Goal: Task Accomplishment & Management: Use online tool/utility

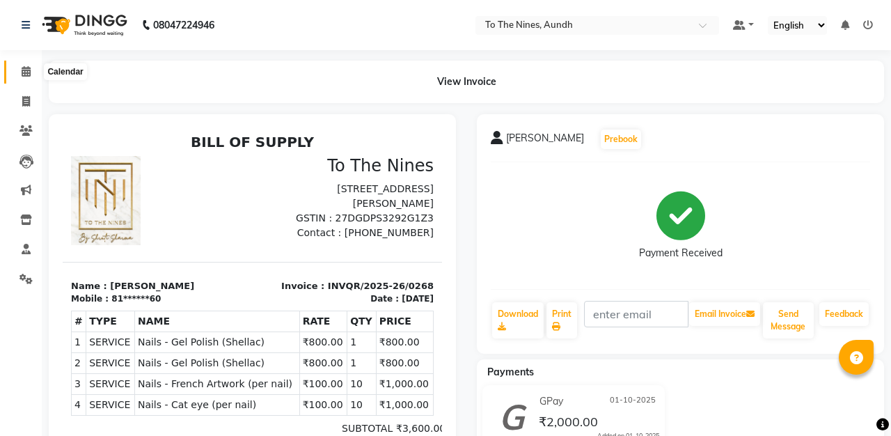
click at [22, 68] on icon at bounding box center [26, 71] width 9 height 10
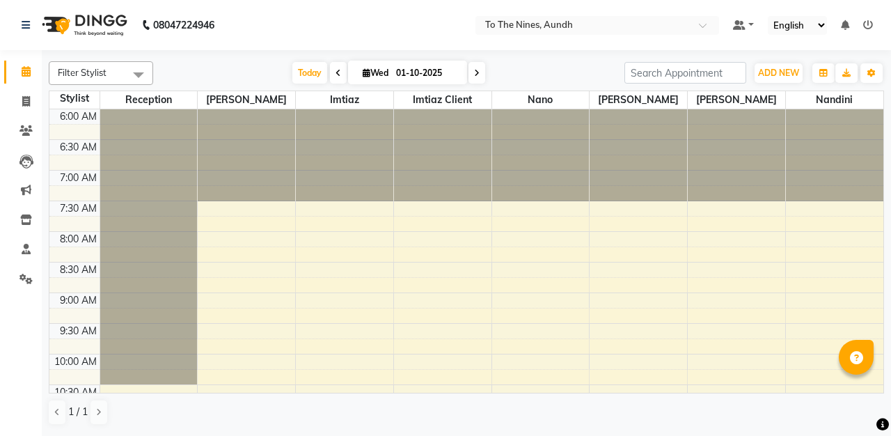
click at [474, 74] on icon at bounding box center [477, 73] width 6 height 8
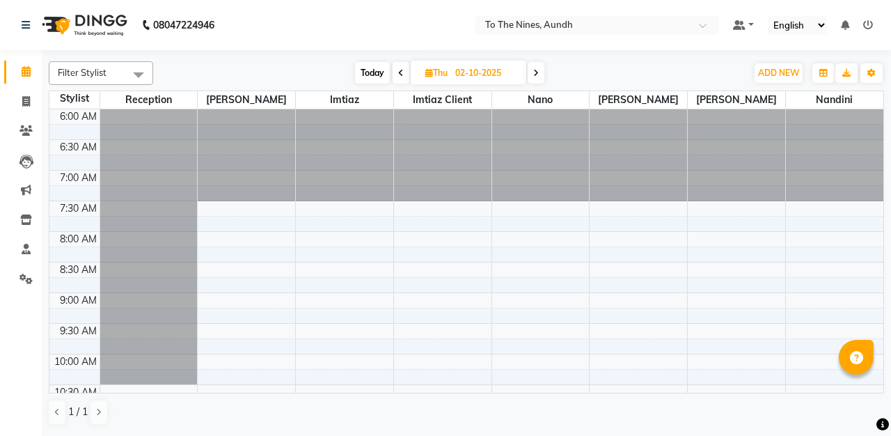
scroll to position [634, 0]
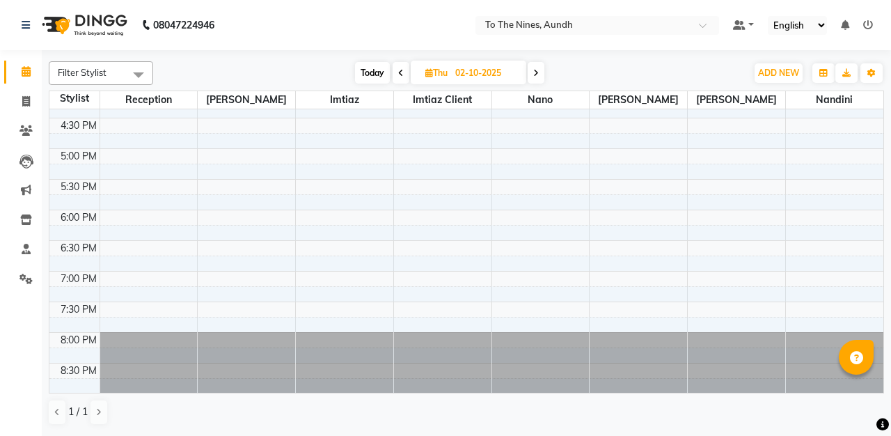
click at [539, 69] on icon at bounding box center [536, 73] width 6 height 8
type input "03-10-2025"
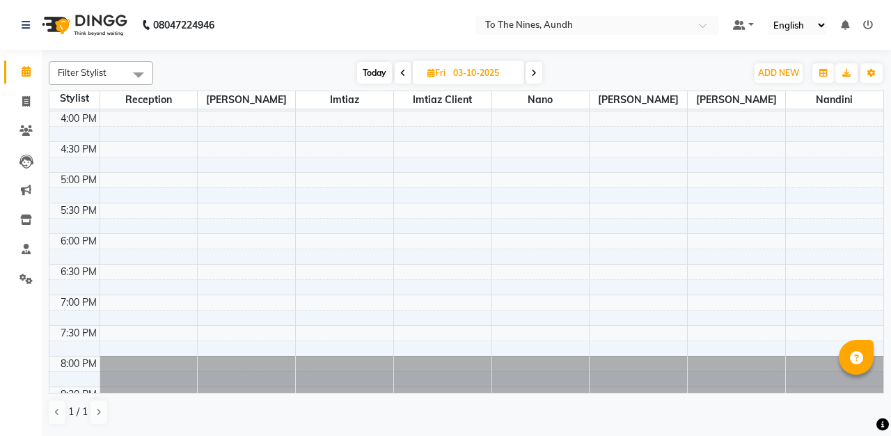
scroll to position [610, 0]
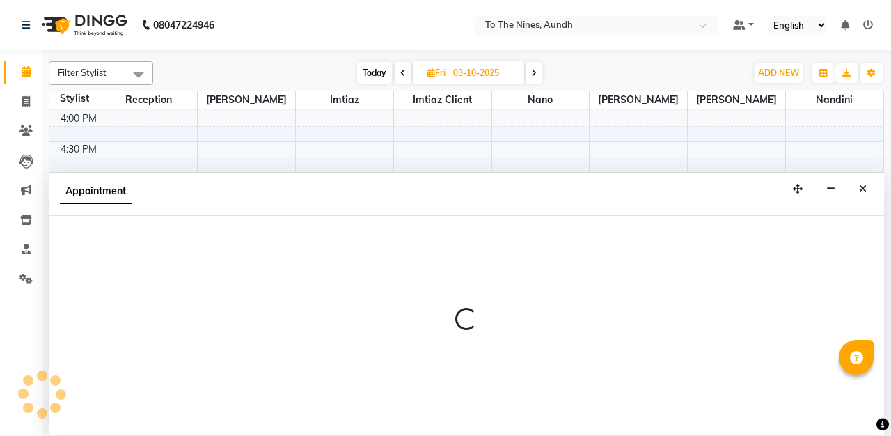
select select "67065"
select select "1080"
select select "tentative"
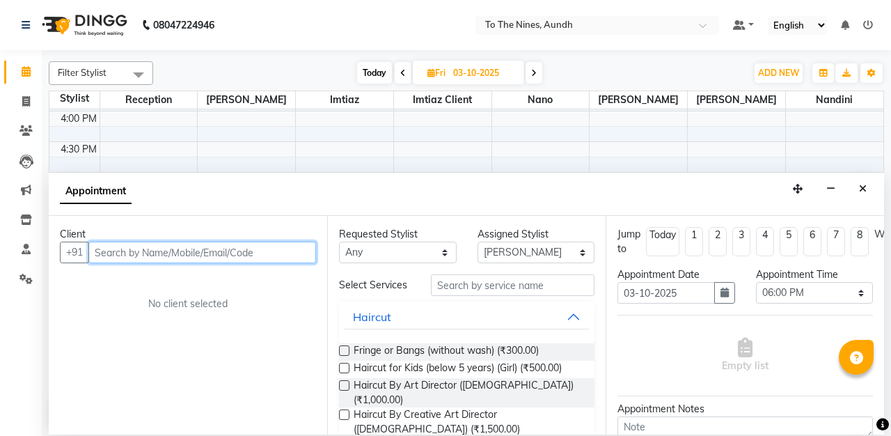
click at [282, 253] on input "text" at bounding box center [202, 252] width 228 height 22
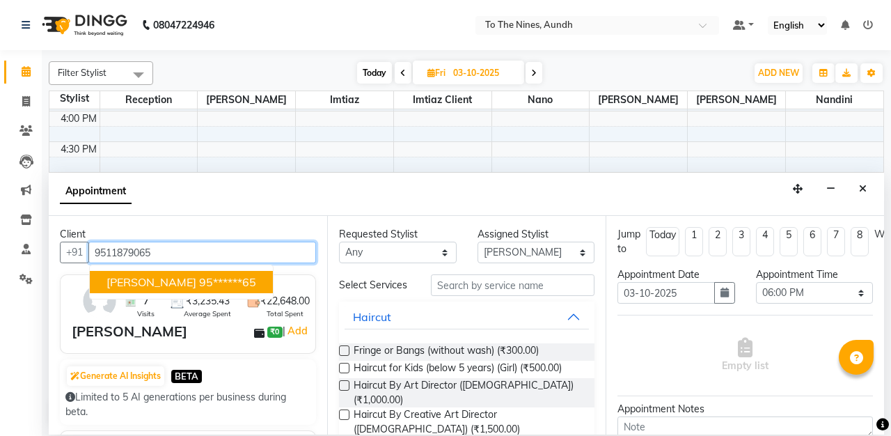
click at [253, 280] on ngb-highlight "95******65" at bounding box center [227, 282] width 57 height 14
type input "95******65"
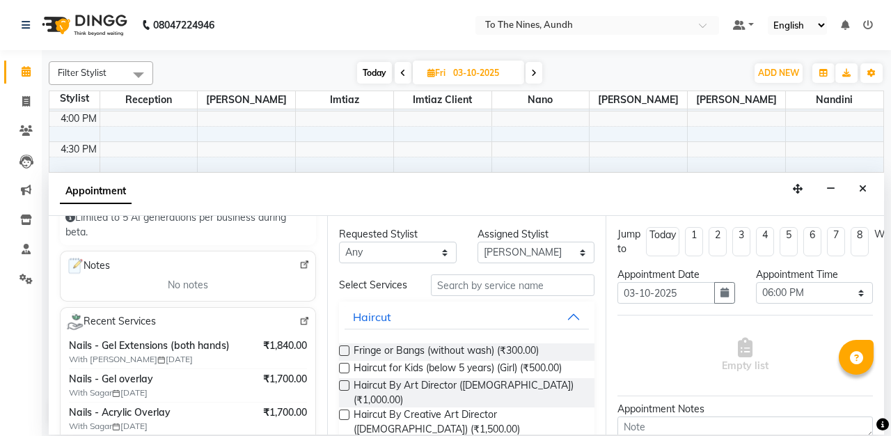
scroll to position [186, 0]
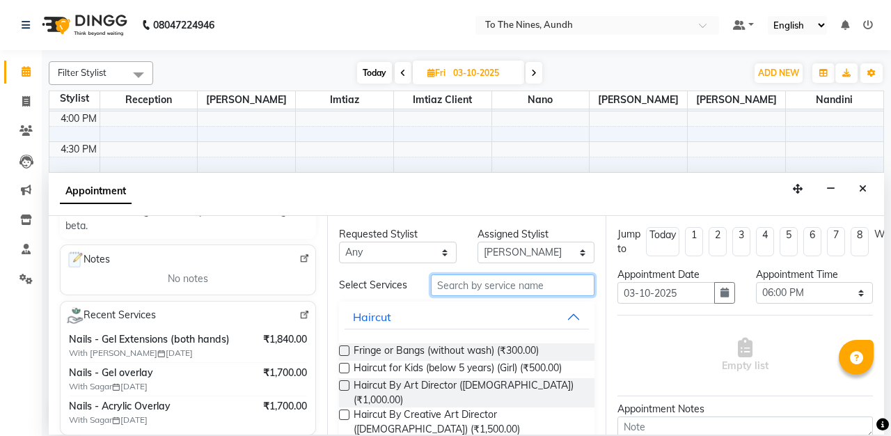
click at [470, 283] on input "text" at bounding box center [513, 285] width 164 height 22
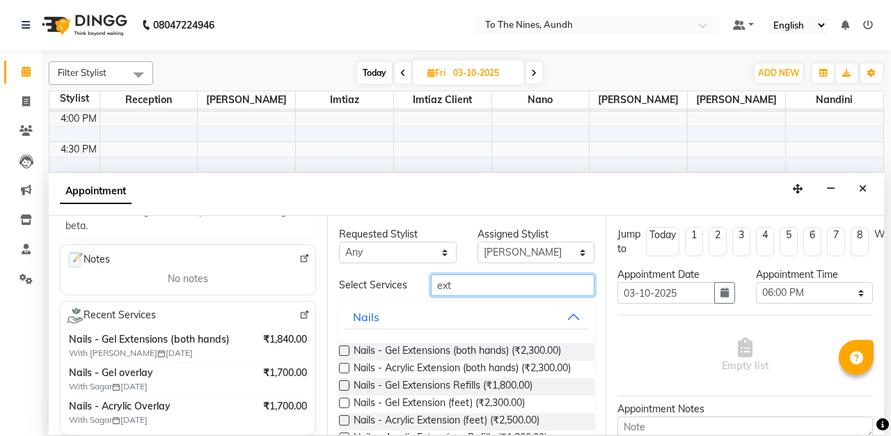
type input "ext"
click at [344, 349] on label at bounding box center [344, 350] width 10 height 10
click at [344, 349] on input "checkbox" at bounding box center [343, 351] width 9 height 9
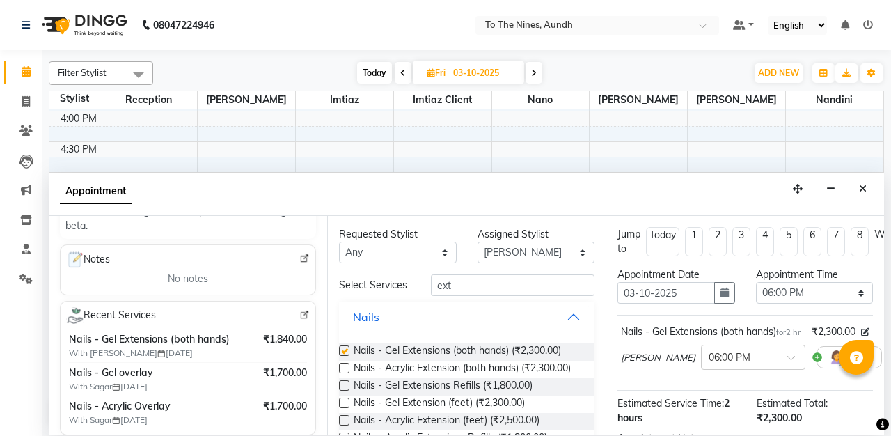
checkbox input "false"
click at [582, 247] on select "Select [PERSON_NAME] client Nandini Nano [PERSON_NAME] Reception [PERSON_NAME]" at bounding box center [536, 252] width 118 height 22
select select "92095"
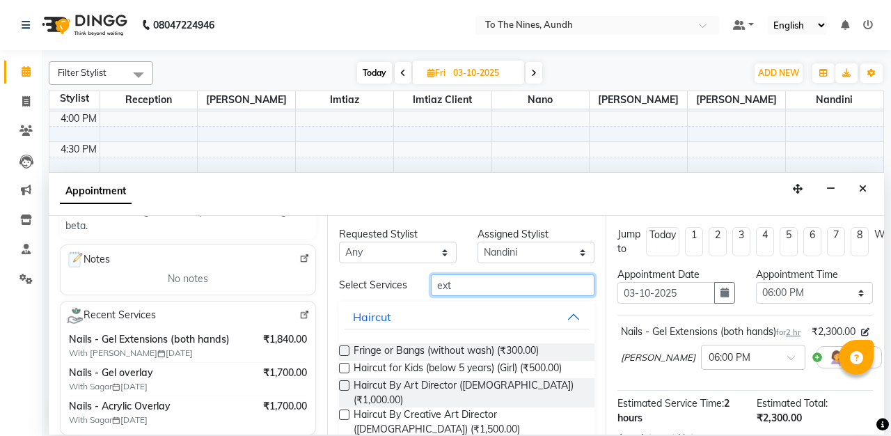
click at [490, 287] on input "ext" at bounding box center [513, 285] width 164 height 22
type input "e"
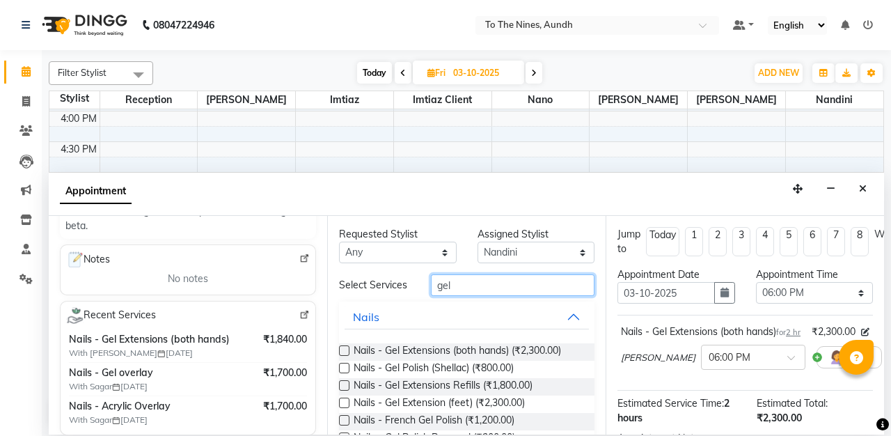
type input "gel"
click at [344, 365] on label at bounding box center [344, 368] width 10 height 10
click at [344, 365] on input "checkbox" at bounding box center [343, 369] width 9 height 9
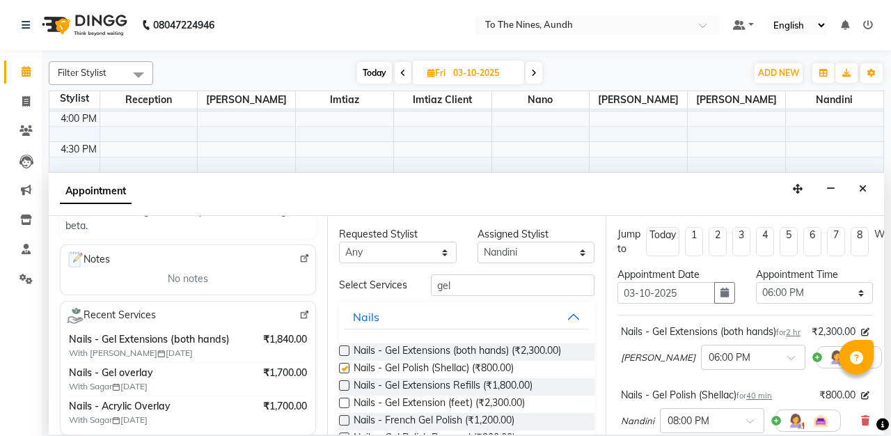
checkbox input "false"
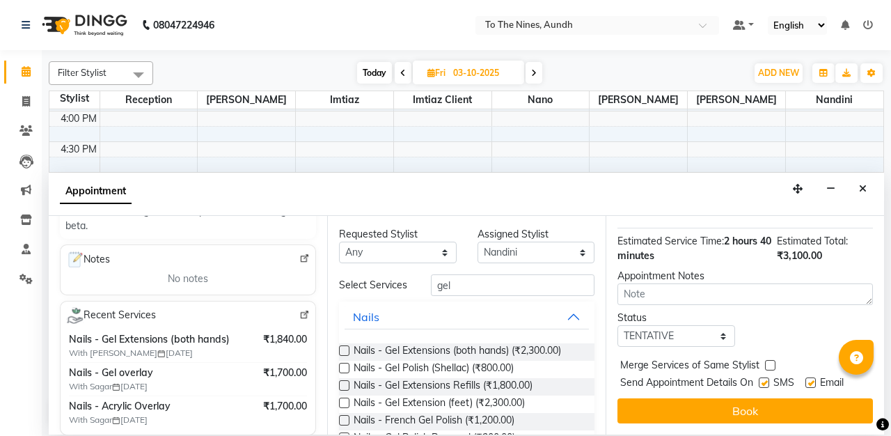
scroll to position [240, 0]
click at [723, 340] on select "Select TENTATIVE CONFIRM UPCOMING" at bounding box center [676, 336] width 118 height 22
select select "confirm booking"
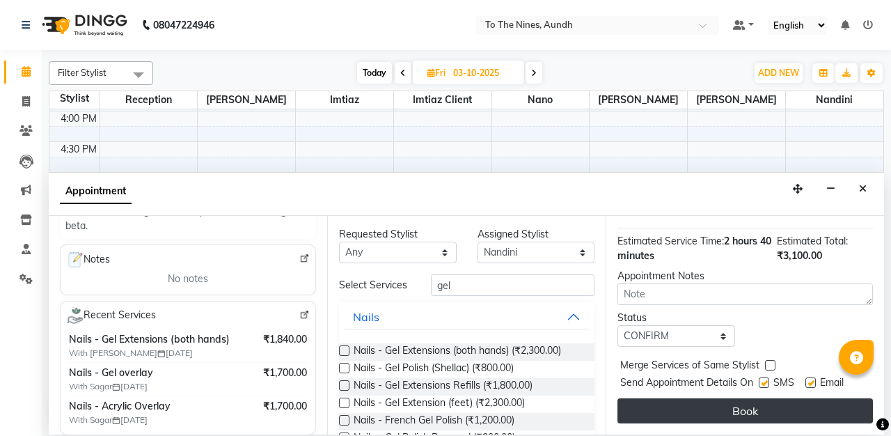
click at [747, 405] on button "Book" at bounding box center [744, 410] width 255 height 25
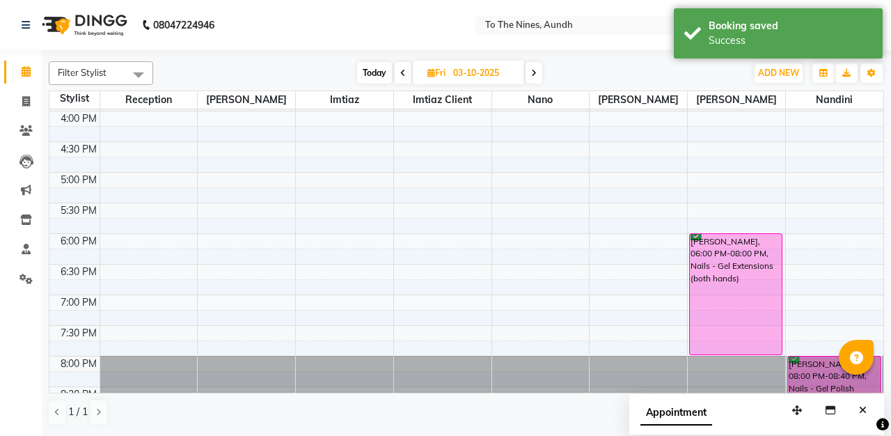
click at [403, 69] on icon at bounding box center [403, 73] width 6 height 8
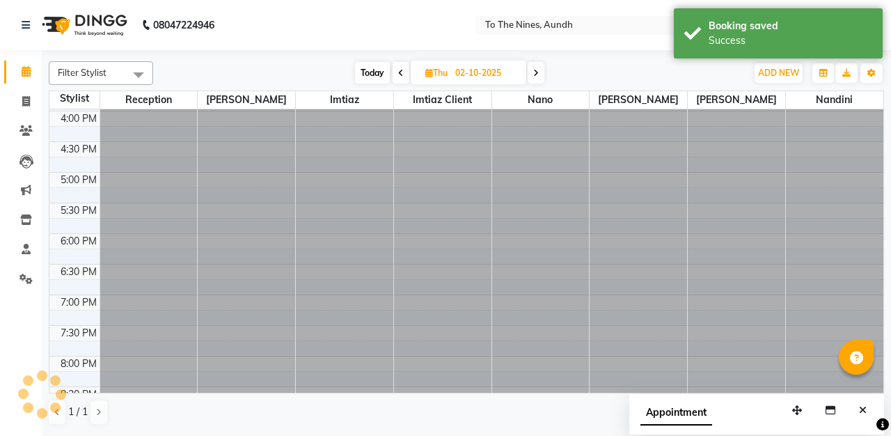
scroll to position [634, 0]
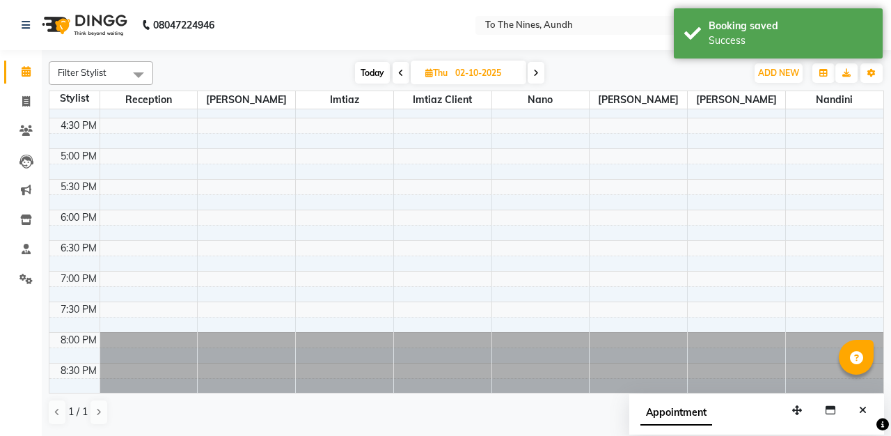
click at [403, 69] on span at bounding box center [400, 73] width 17 height 22
type input "01-10-2025"
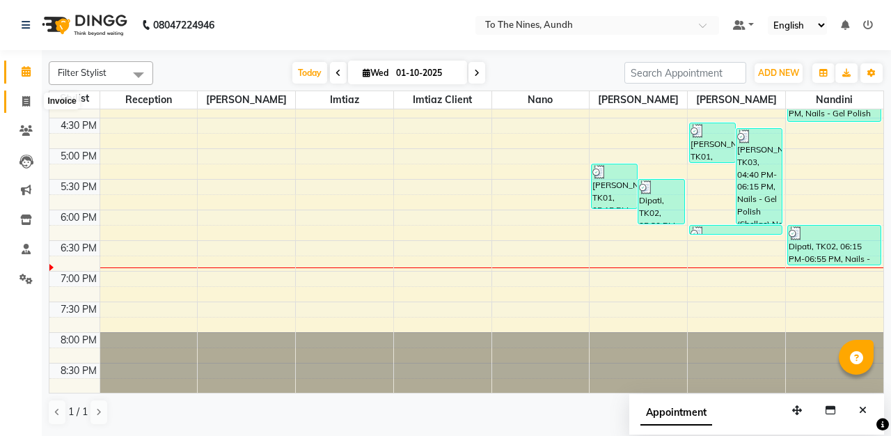
click at [24, 100] on icon at bounding box center [26, 101] width 8 height 10
select select "614"
select select "service"
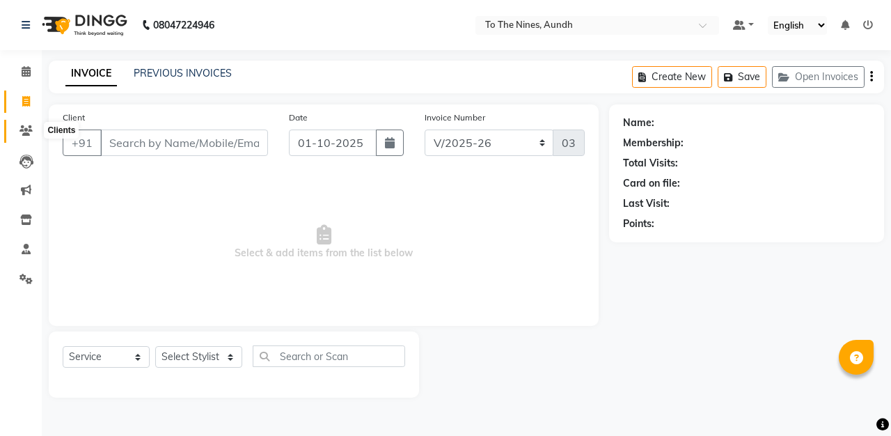
click at [29, 130] on icon at bounding box center [25, 130] width 13 height 10
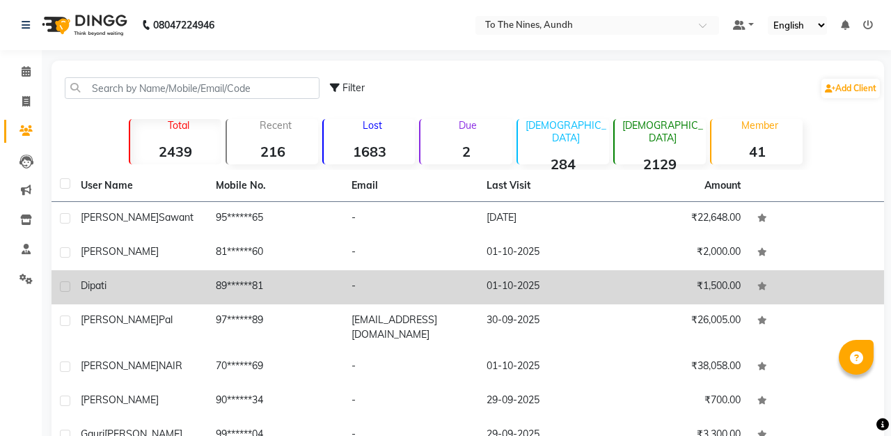
scroll to position [37, 0]
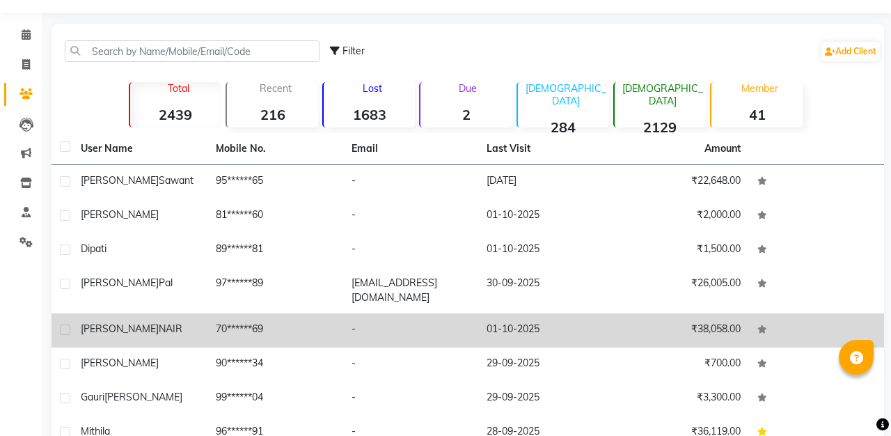
click at [186, 322] on div "[PERSON_NAME]" at bounding box center [140, 329] width 118 height 15
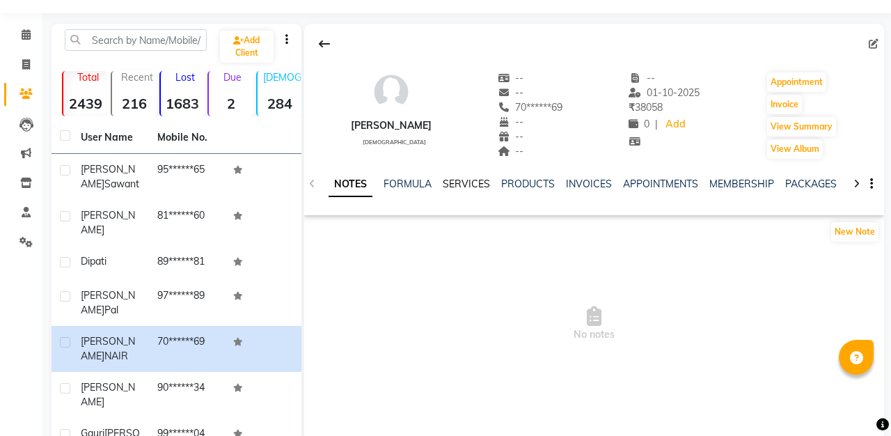
click at [471, 182] on link "SERVICES" at bounding box center [466, 183] width 47 height 13
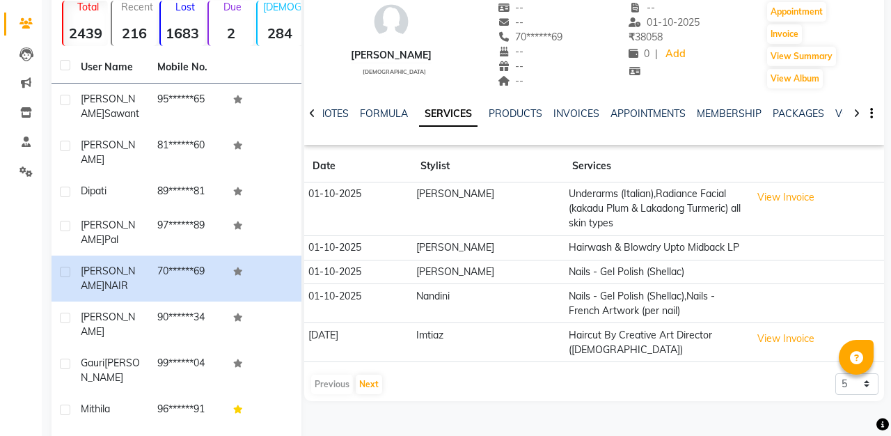
scroll to position [115, 0]
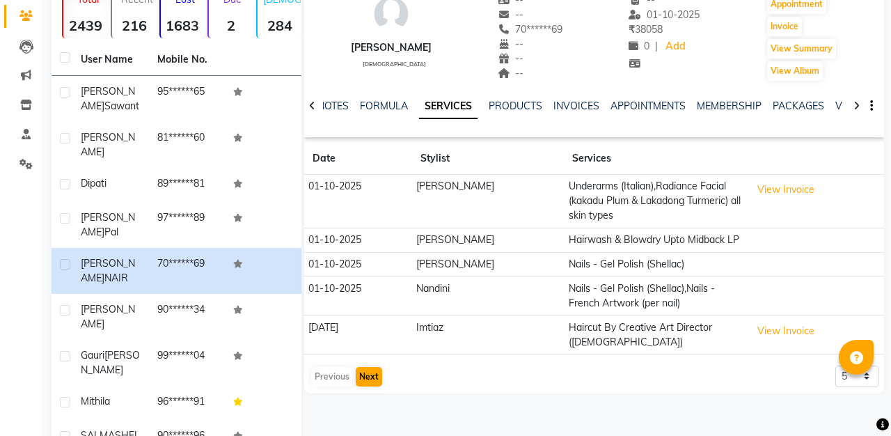
click at [371, 370] on button "Next" at bounding box center [369, 376] width 26 height 19
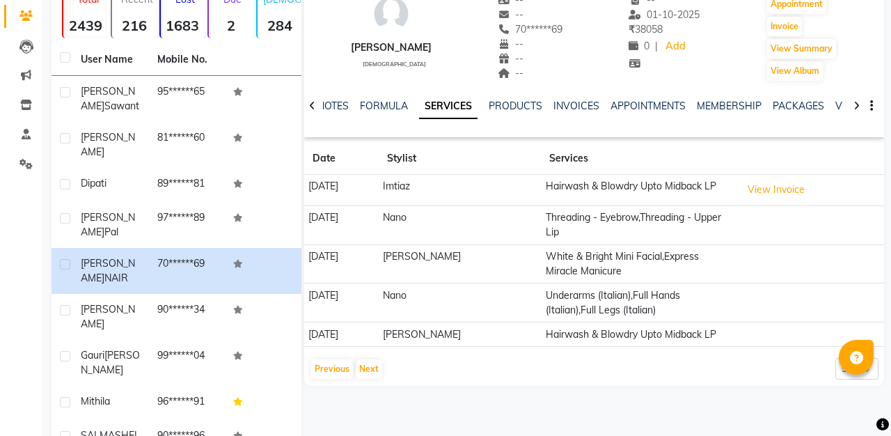
scroll to position [141, 0]
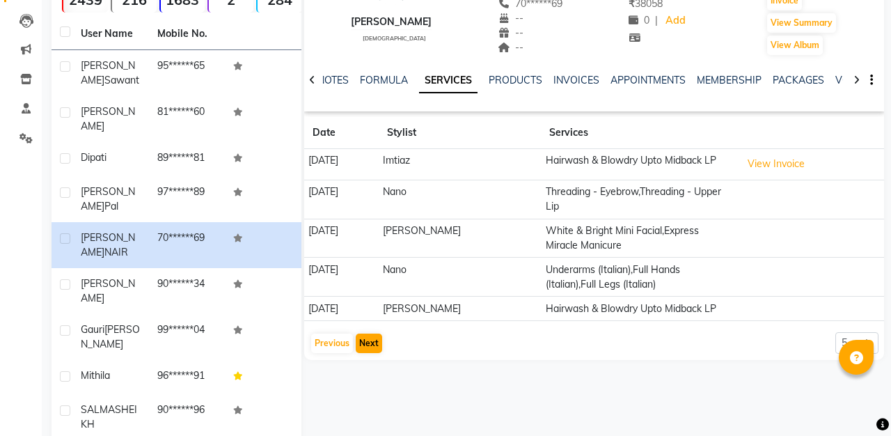
click at [367, 333] on button "Next" at bounding box center [369, 342] width 26 height 19
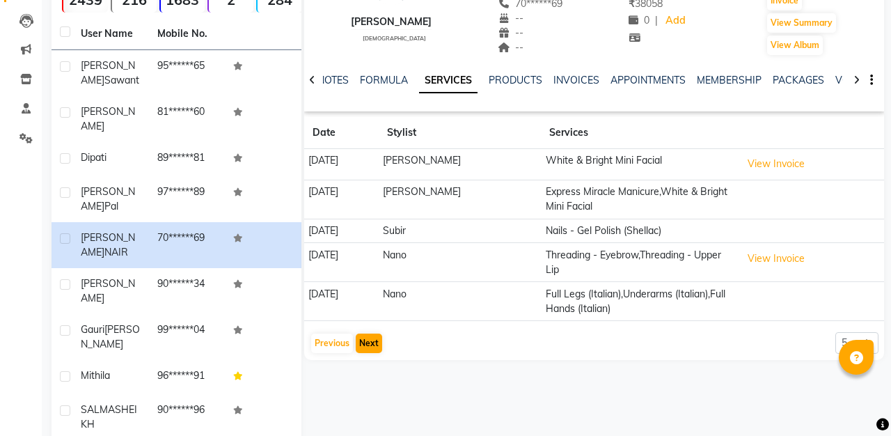
click at [372, 335] on button "Next" at bounding box center [369, 342] width 26 height 19
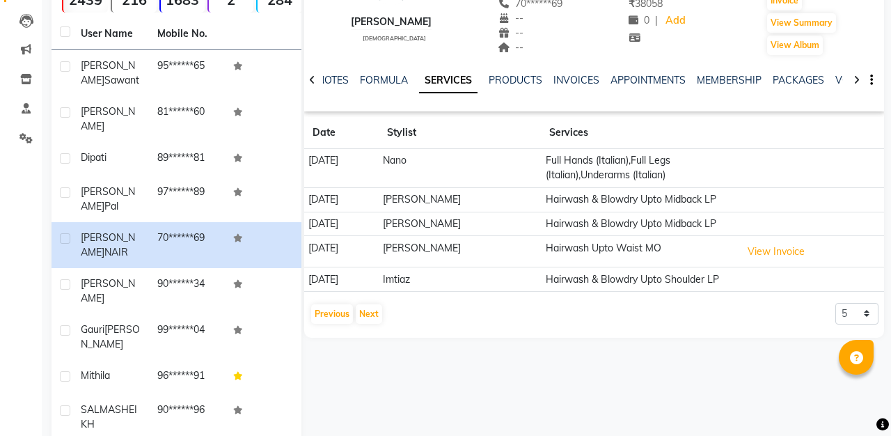
scroll to position [93, 0]
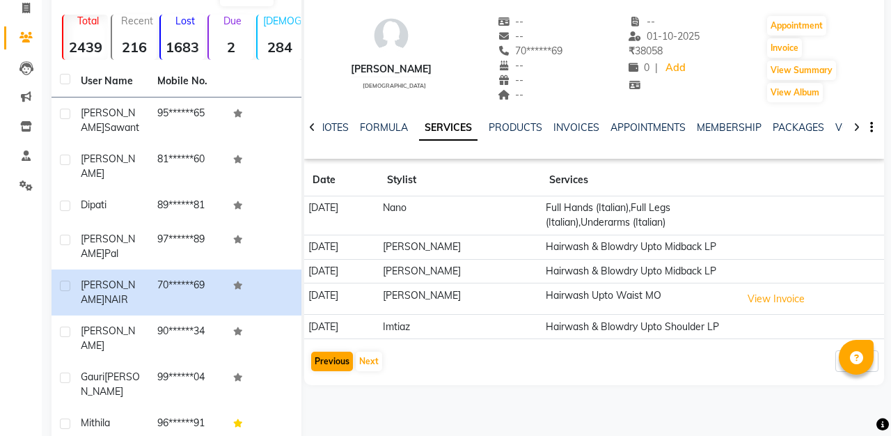
click at [322, 363] on button "Previous" at bounding box center [332, 360] width 42 height 19
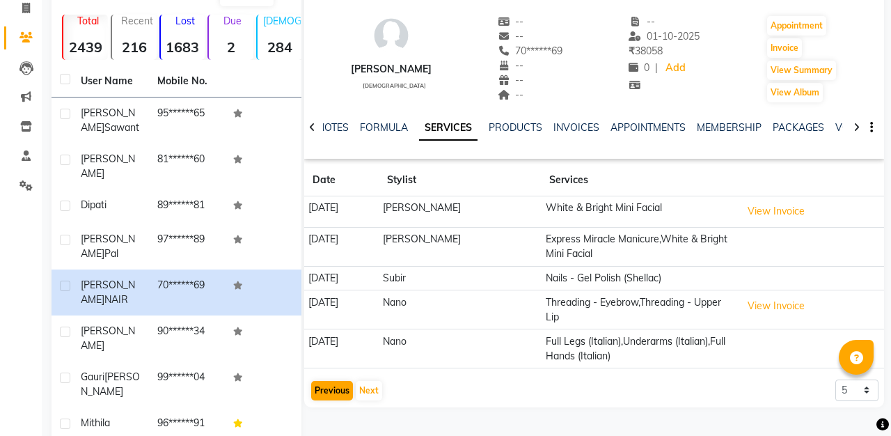
click at [324, 390] on button "Previous" at bounding box center [332, 390] width 42 height 19
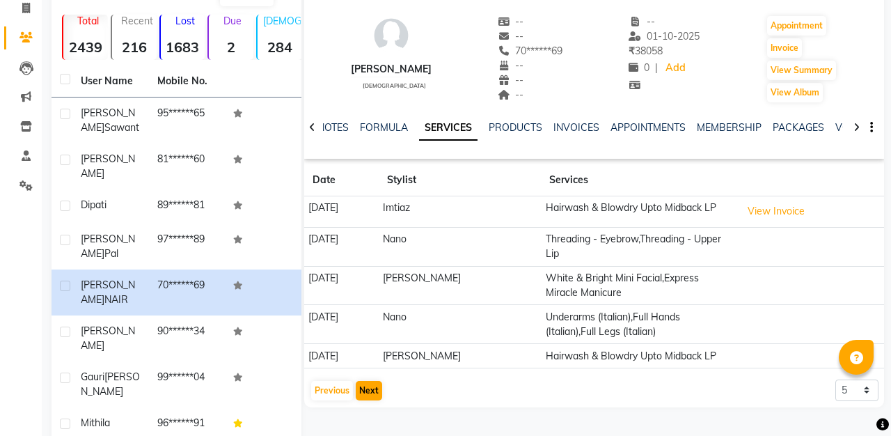
click at [372, 381] on button "Next" at bounding box center [369, 390] width 26 height 19
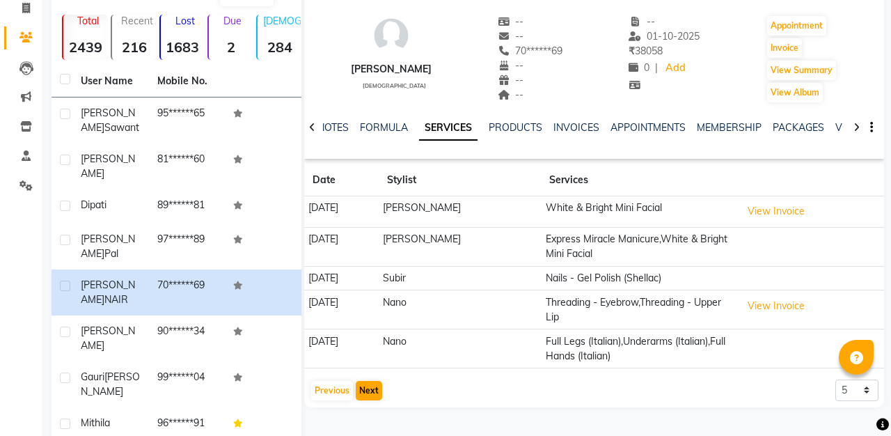
click at [372, 381] on button "Next" at bounding box center [369, 390] width 26 height 19
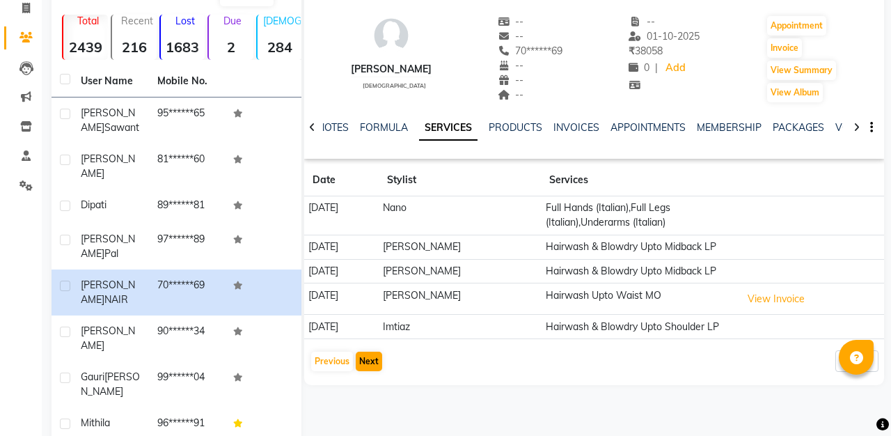
click at [373, 363] on button "Next" at bounding box center [369, 360] width 26 height 19
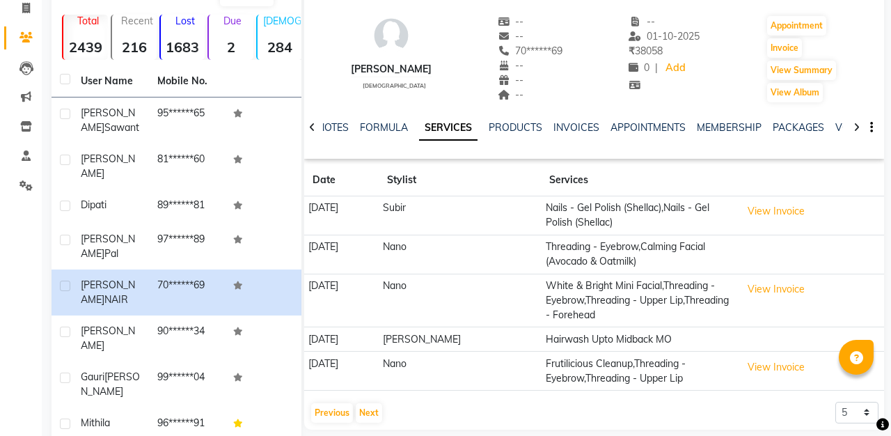
scroll to position [130, 0]
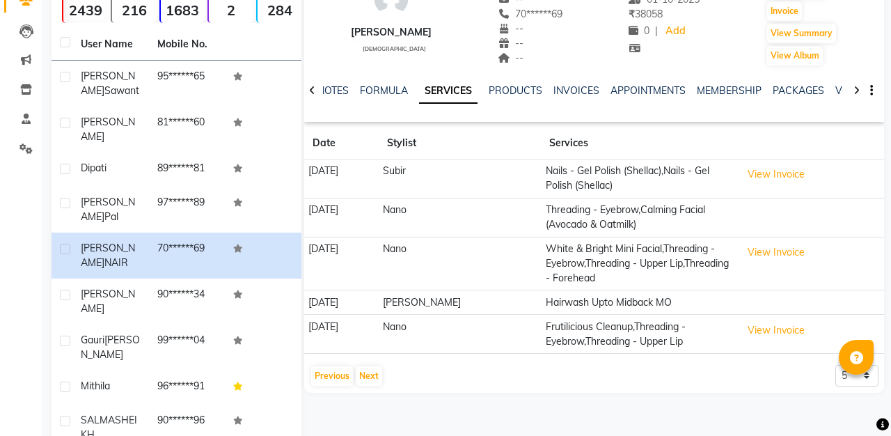
click at [651, 214] on td "Threading - Eyebrow,Calming Facial (Avocado & Oatmilk)" at bounding box center [639, 217] width 196 height 39
click at [755, 251] on button "View Invoice" at bounding box center [776, 252] width 70 height 22
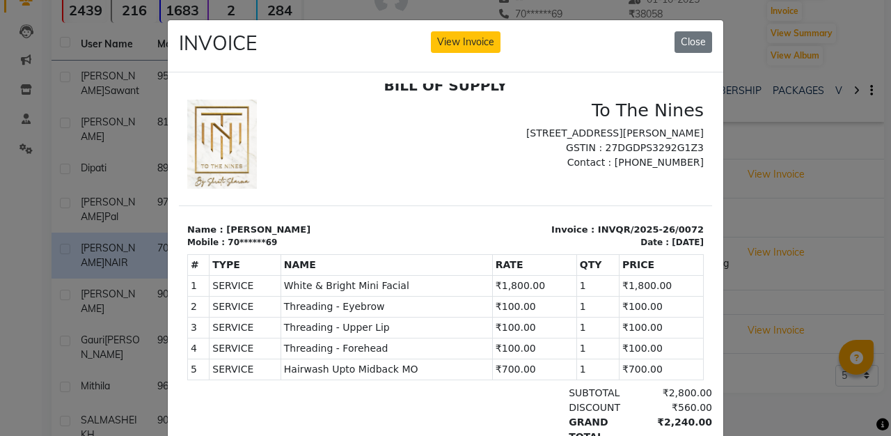
scroll to position [11, 0]
click at [701, 38] on button "Close" at bounding box center [693, 42] width 38 height 22
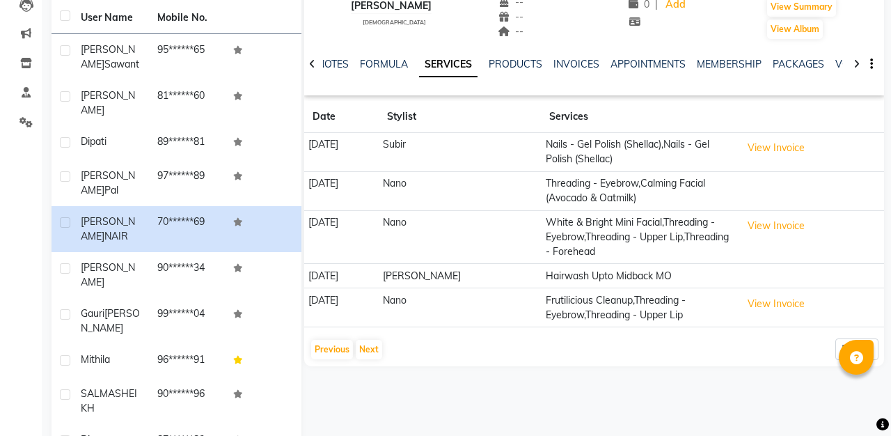
scroll to position [162, 0]
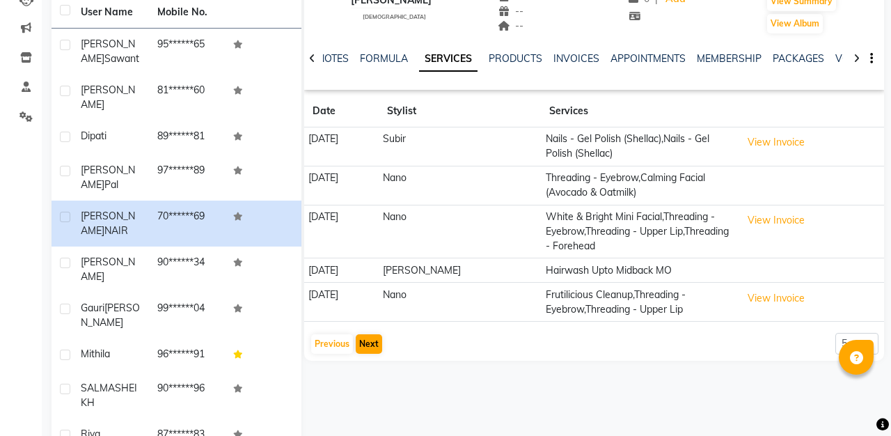
click at [377, 342] on button "Next" at bounding box center [369, 343] width 26 height 19
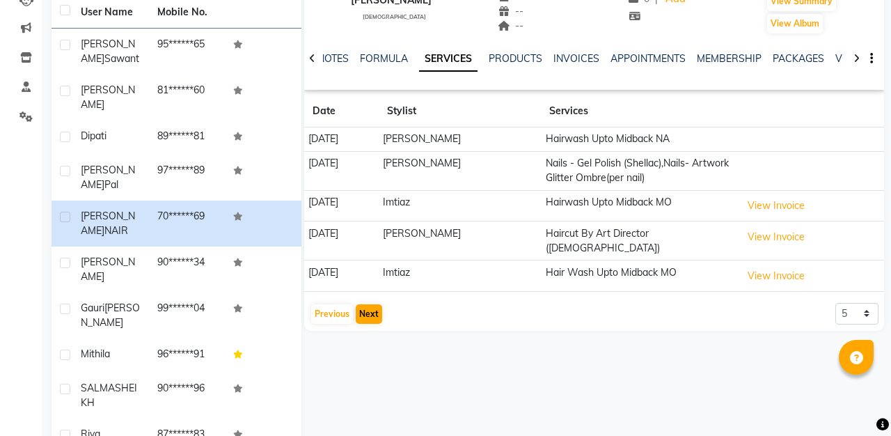
click at [369, 306] on button "Next" at bounding box center [369, 313] width 26 height 19
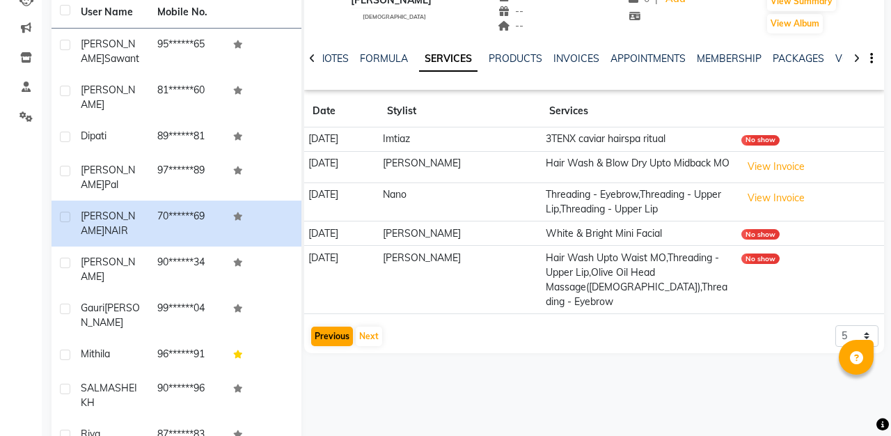
click at [336, 326] on button "Previous" at bounding box center [332, 335] width 42 height 19
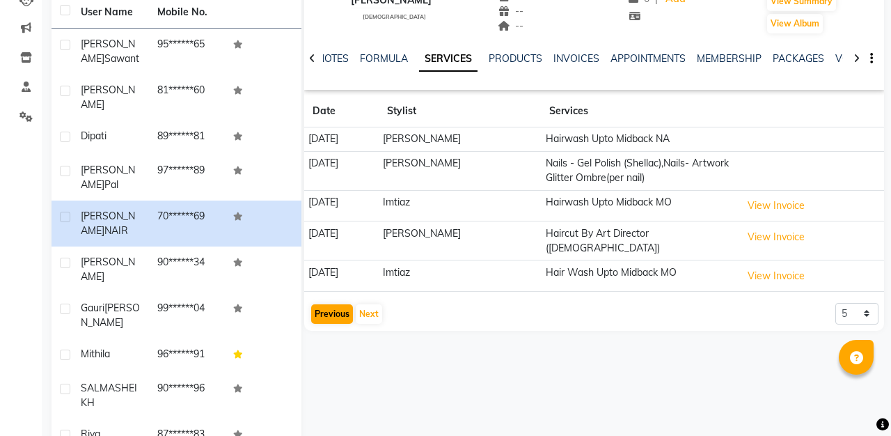
click at [342, 304] on button "Previous" at bounding box center [332, 313] width 42 height 19
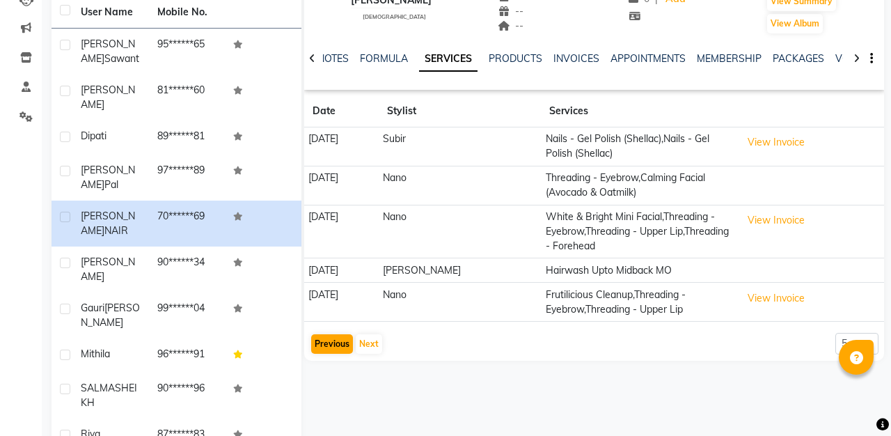
click at [335, 337] on button "Previous" at bounding box center [332, 343] width 42 height 19
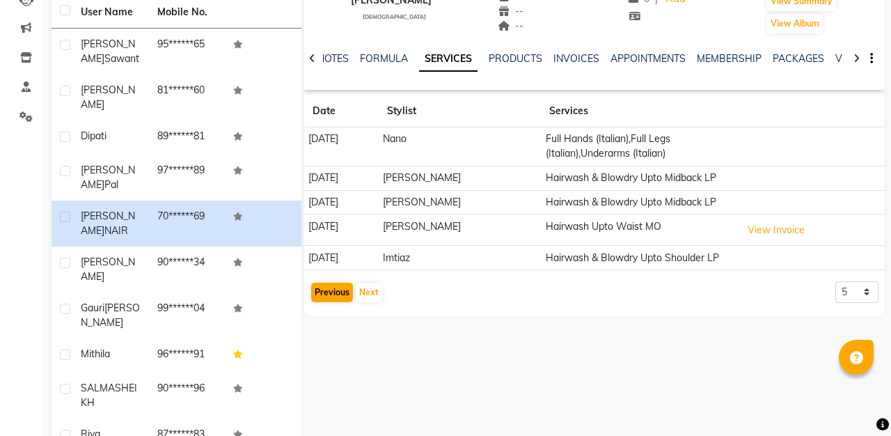
click at [335, 294] on button "Previous" at bounding box center [332, 292] width 42 height 19
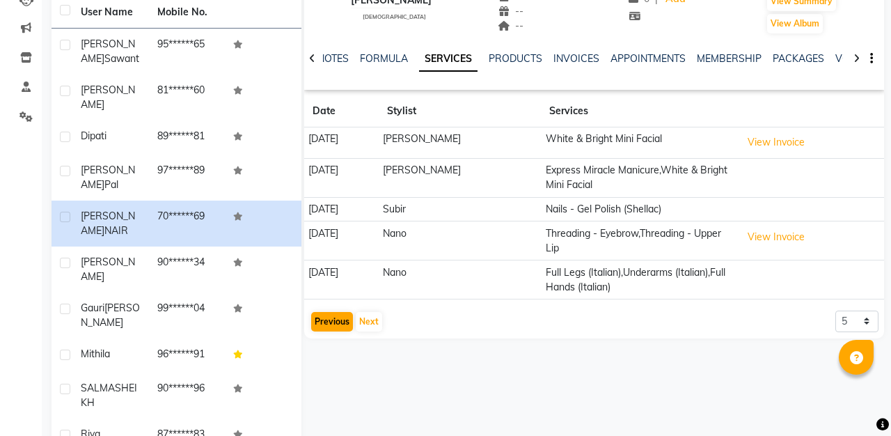
click at [327, 318] on button "Previous" at bounding box center [332, 321] width 42 height 19
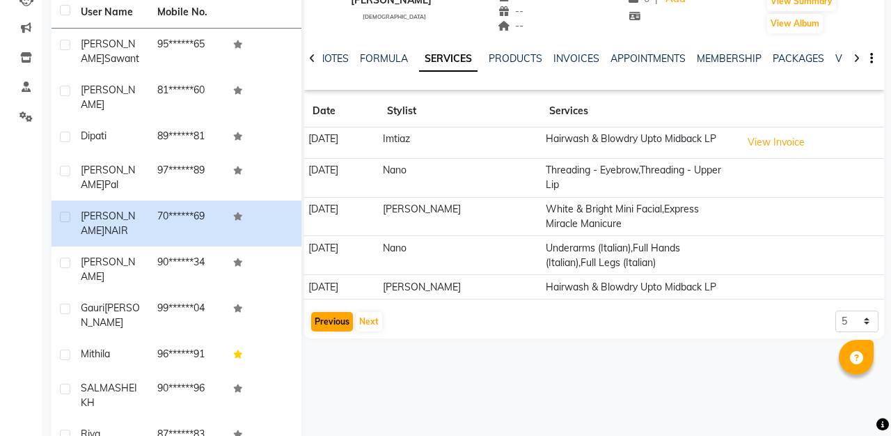
click at [335, 312] on button "Previous" at bounding box center [332, 321] width 42 height 19
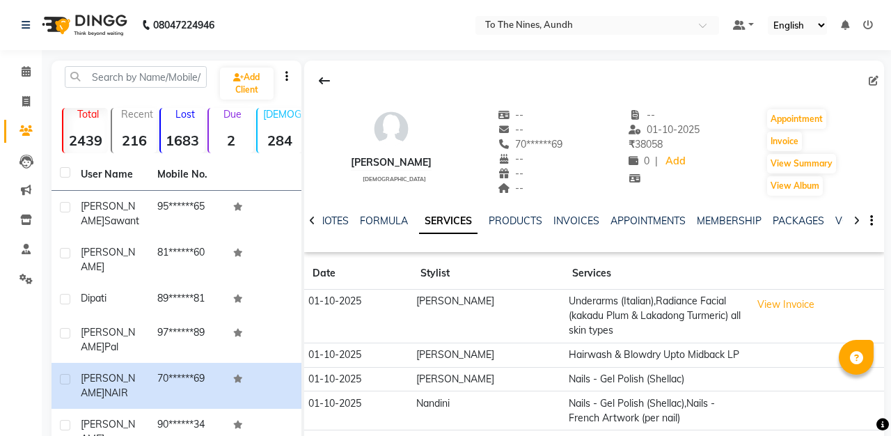
scroll to position [0, 0]
click at [25, 70] on icon at bounding box center [26, 71] width 9 height 10
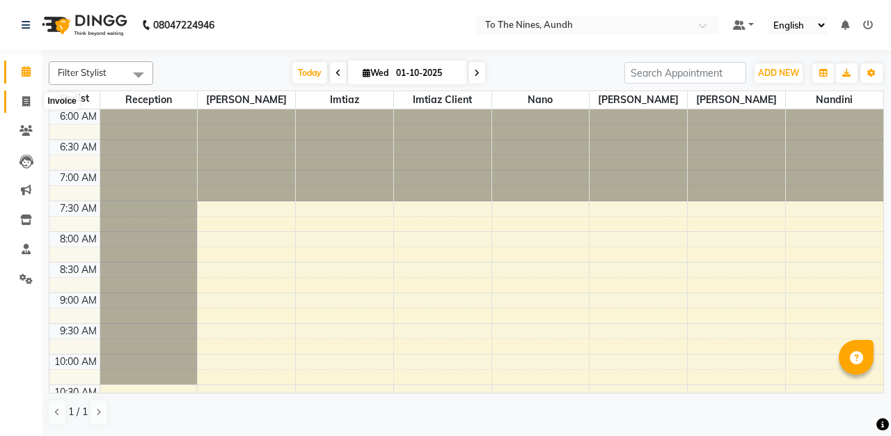
click at [28, 98] on icon at bounding box center [26, 101] width 8 height 10
select select "614"
select select "service"
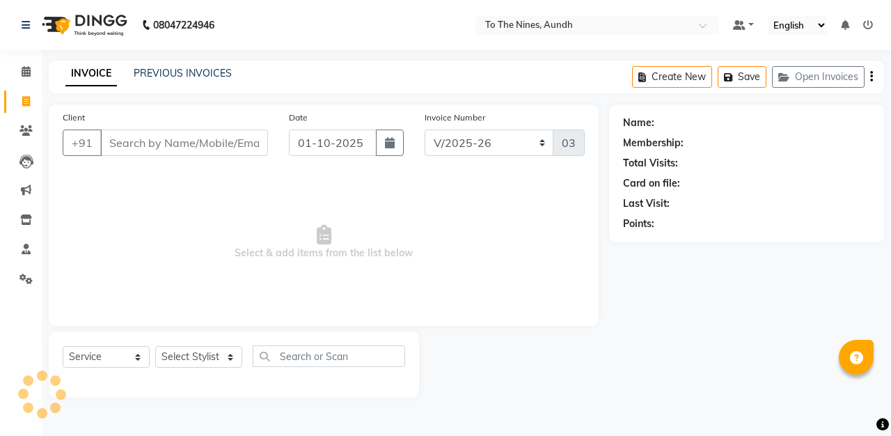
click at [175, 148] on input "Client" at bounding box center [184, 142] width 168 height 26
type input "U"
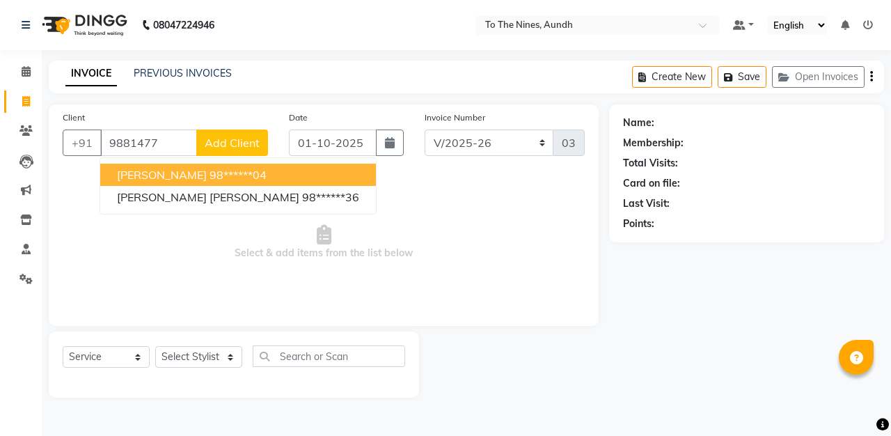
click at [209, 169] on ngb-highlight "98******04" at bounding box center [237, 175] width 57 height 14
type input "98******04"
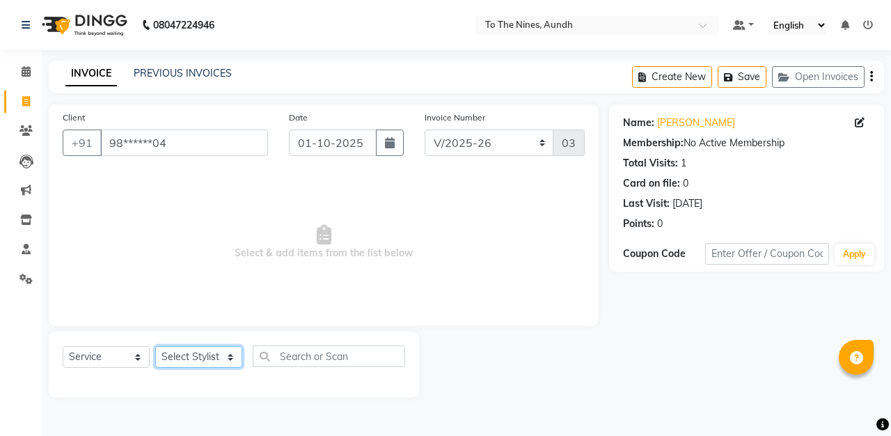
select select "55208"
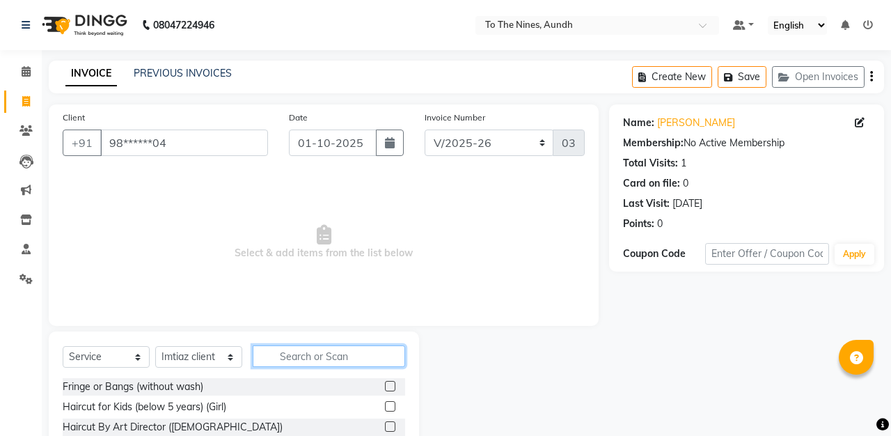
click at [292, 355] on input "text" at bounding box center [329, 356] width 152 height 22
type input "c"
type input "glo"
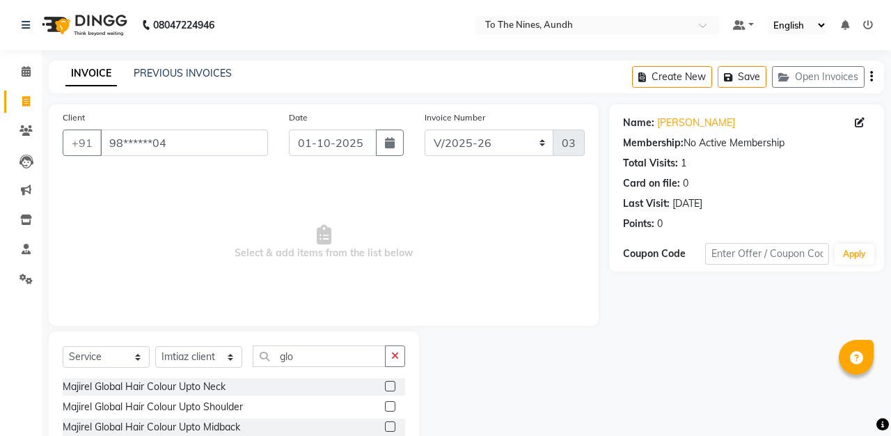
click at [393, 383] on label at bounding box center [390, 386] width 10 height 10
click at [393, 383] on input "checkbox" at bounding box center [389, 386] width 9 height 9
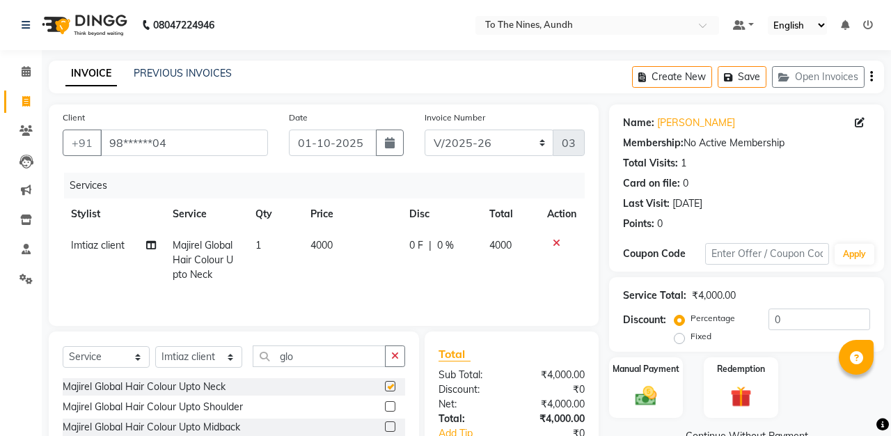
checkbox input "false"
click at [555, 246] on icon at bounding box center [557, 243] width 8 height 10
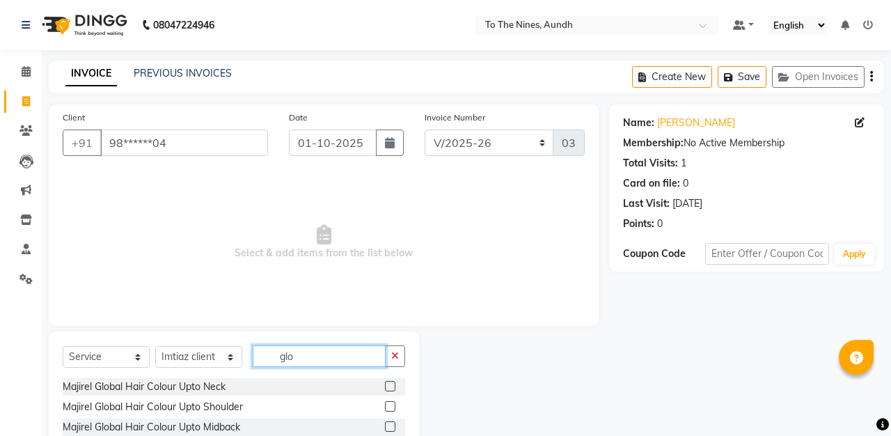
click at [310, 356] on input "glo" at bounding box center [319, 356] width 133 height 22
type input "g"
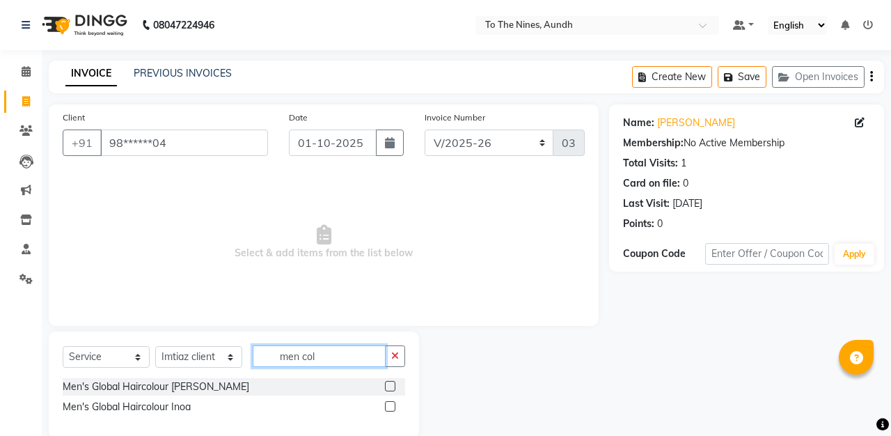
type input "men col"
click at [393, 383] on label at bounding box center [390, 386] width 10 height 10
click at [393, 383] on input "checkbox" at bounding box center [389, 386] width 9 height 9
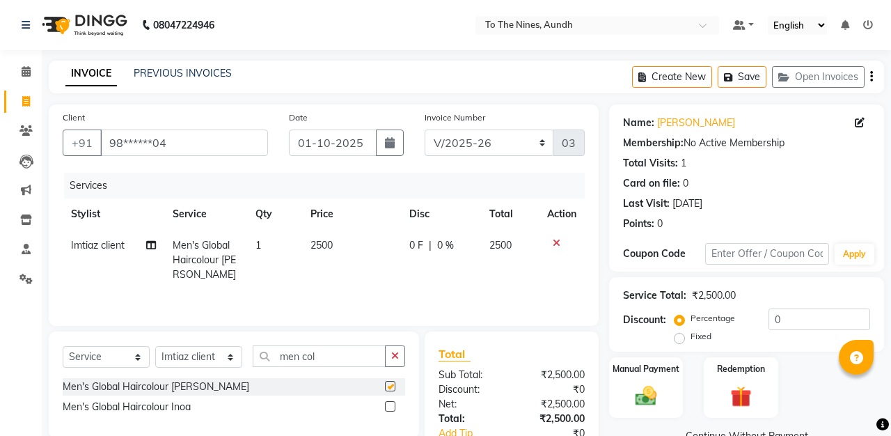
checkbox input "false"
click at [415, 241] on span "0 F" at bounding box center [416, 245] width 14 height 15
select select "55208"
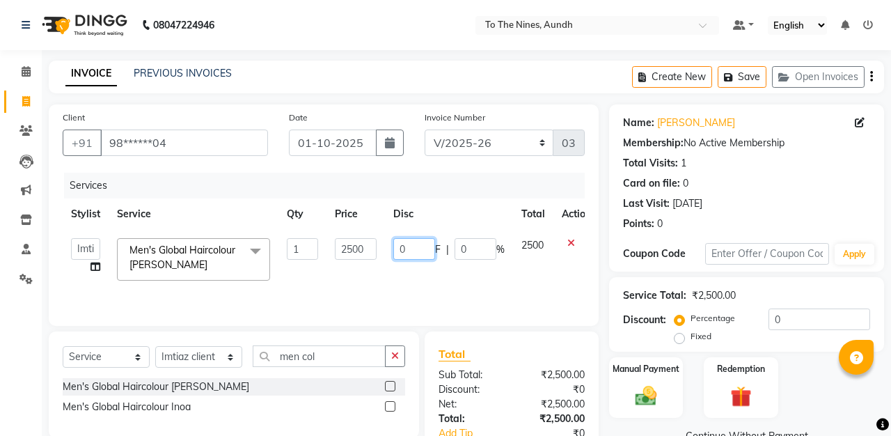
click at [415, 241] on input "0" at bounding box center [414, 249] width 42 height 22
click at [415, 251] on input "0" at bounding box center [414, 249] width 42 height 22
type input "1500"
click at [425, 188] on div "Services" at bounding box center [329, 186] width 531 height 26
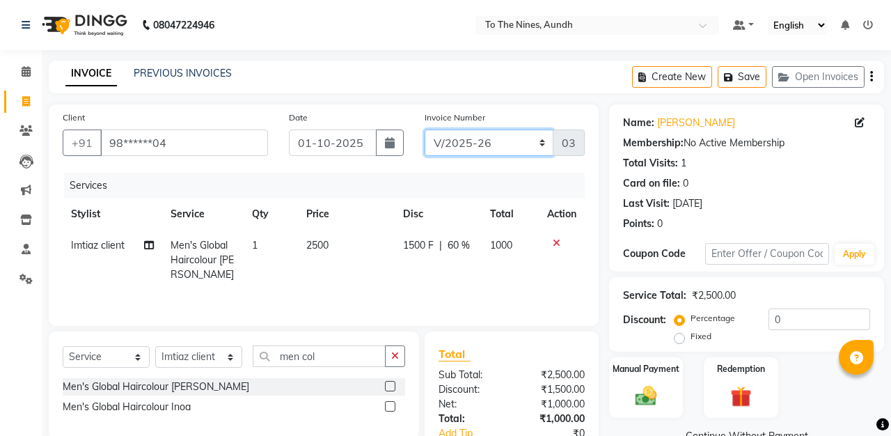
click at [543, 143] on select "INVQR/2025-26 INVCASH/2025-26 V/2025 V/2025-26" at bounding box center [489, 142] width 129 height 26
select select "6076"
type input "0269"
select select "614"
type input "0322"
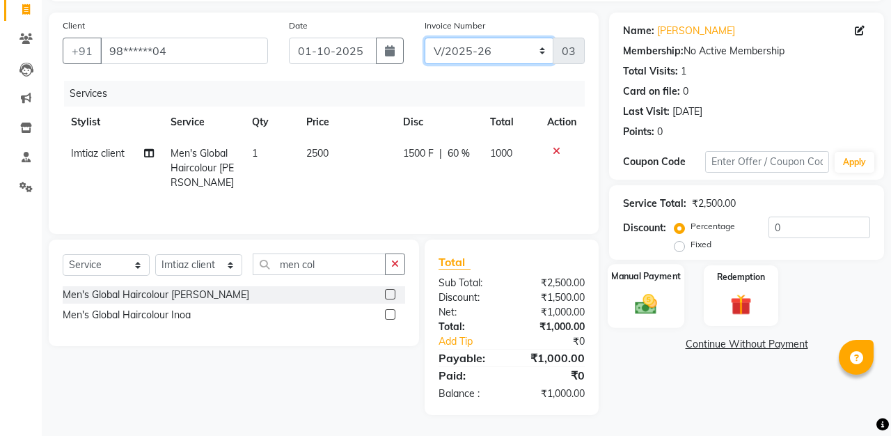
scroll to position [92, 0]
click at [656, 306] on img at bounding box center [646, 304] width 36 height 26
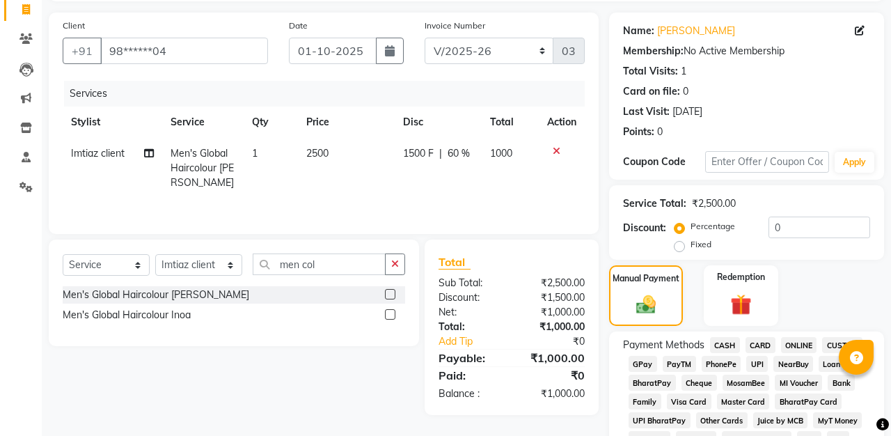
click at [761, 340] on span "CARD" at bounding box center [760, 345] width 30 height 16
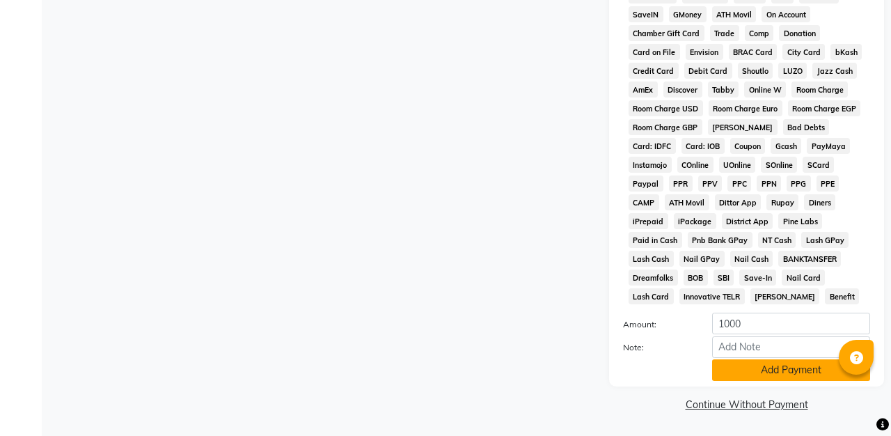
scroll to position [610, 0]
click at [798, 368] on button "Add Payment" at bounding box center [791, 371] width 158 height 22
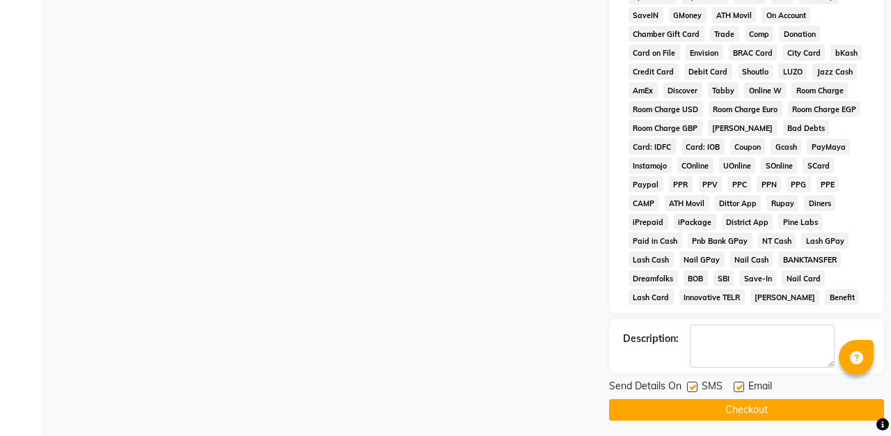
click at [838, 408] on button "Checkout" at bounding box center [746, 410] width 275 height 22
